Goal: Transaction & Acquisition: Purchase product/service

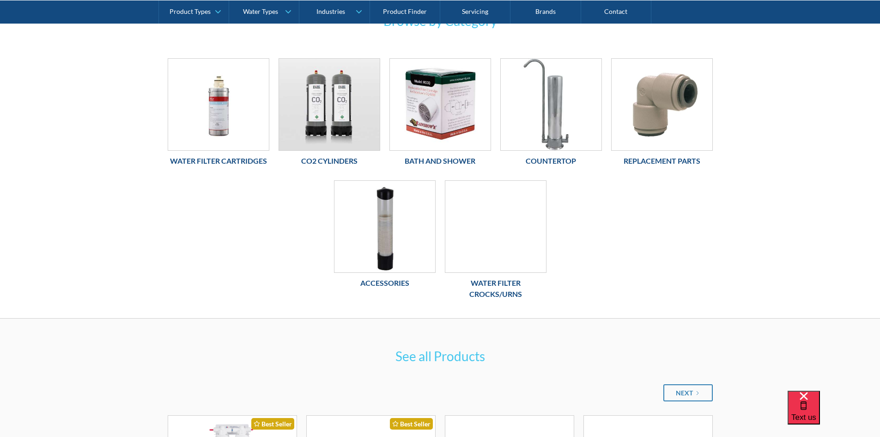
click at [566, 157] on h6 "Countertop" at bounding box center [552, 160] width 102 height 11
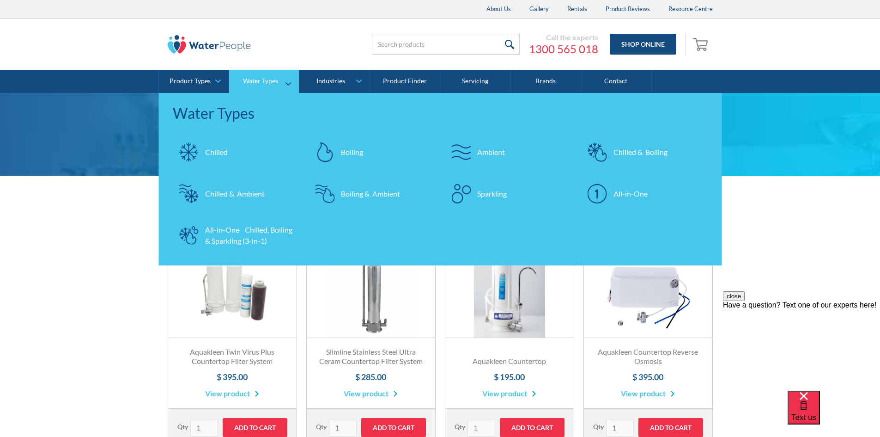
click at [232, 238] on div "All-in-One Chilled, Boiling & Sparkling (3-in-1)" at bounding box center [250, 235] width 90 height 22
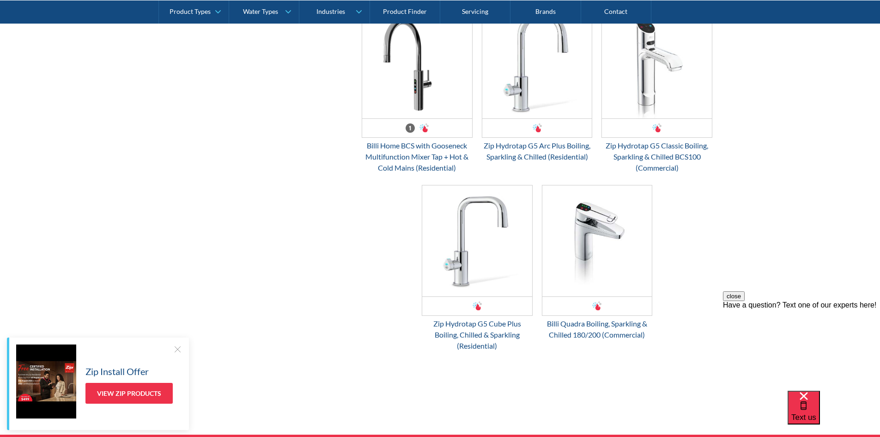
scroll to position [1017, 0]
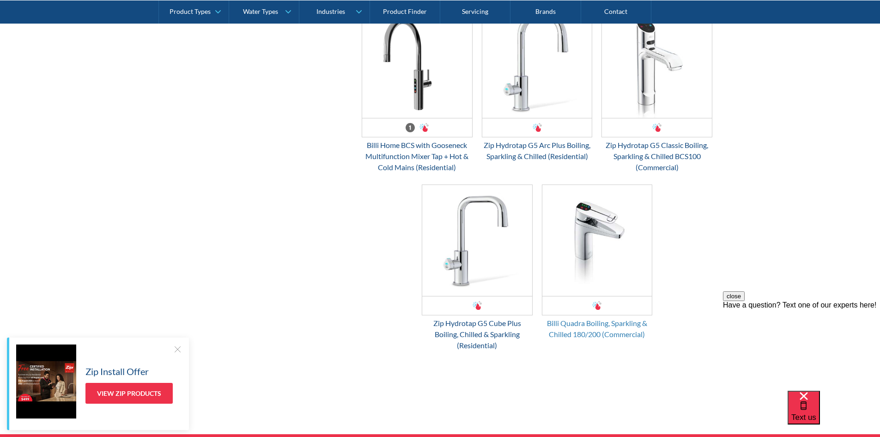
click at [588, 328] on div "Billi Quadra Boiling, Sparkling & Chilled 180/200 (Commercial)" at bounding box center [597, 328] width 111 height 22
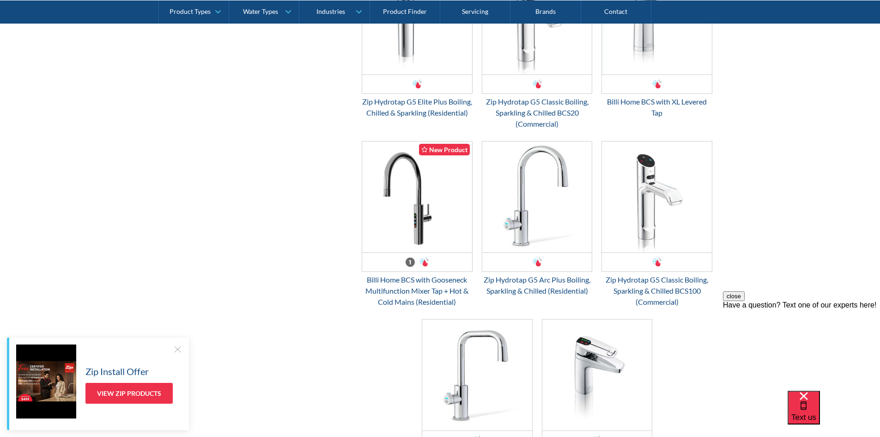
scroll to position [878, 0]
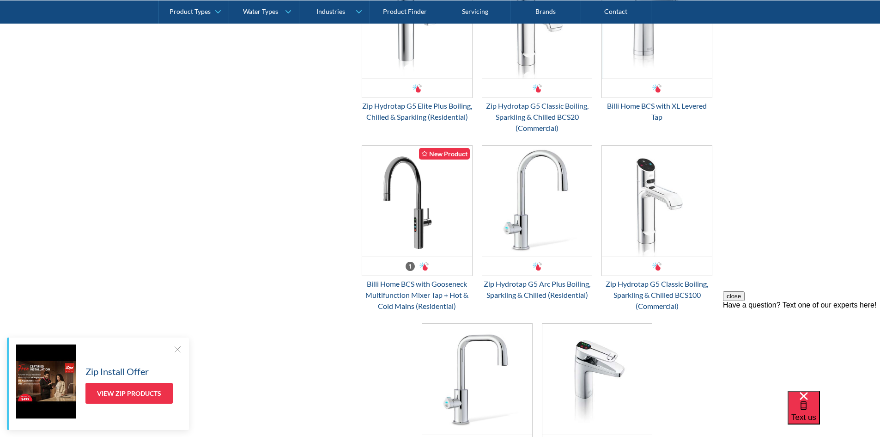
click at [745, 301] on button "close" at bounding box center [734, 296] width 22 height 10
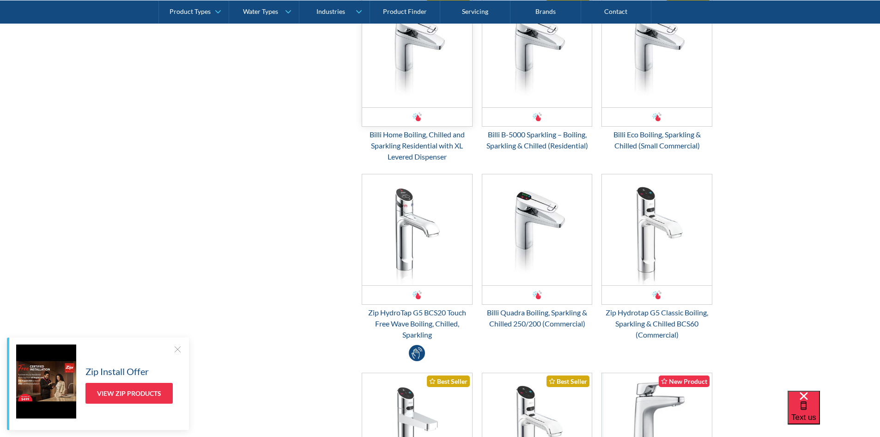
scroll to position [508, 0]
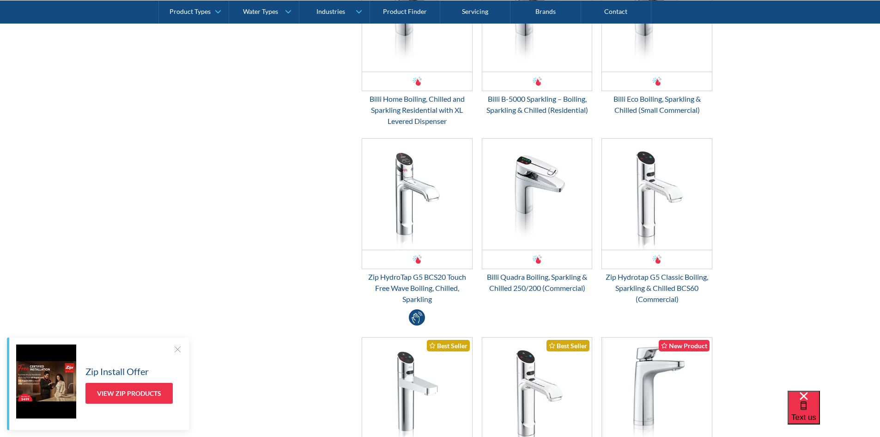
click at [178, 348] on div at bounding box center [177, 348] width 9 height 9
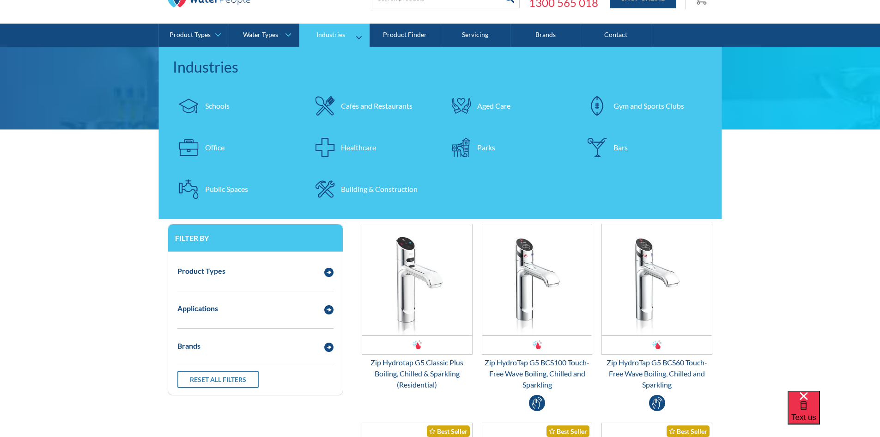
scroll to position [0, 0]
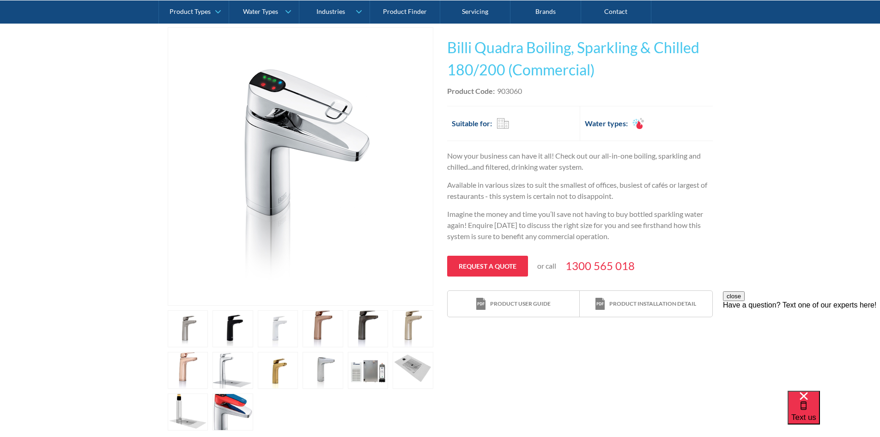
scroll to position [46, 0]
